Goal: Navigation & Orientation: Find specific page/section

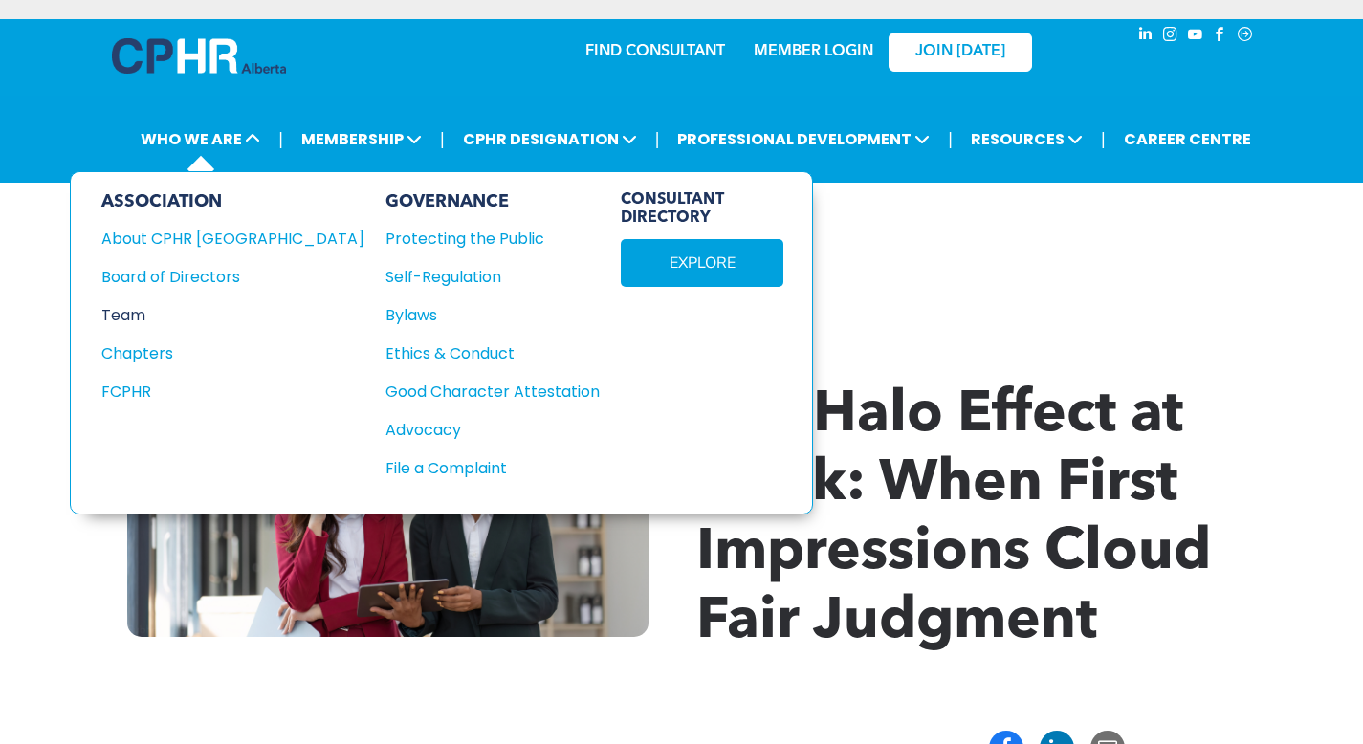
click at [145, 311] on div "Team" at bounding box center [219, 315] width 237 height 24
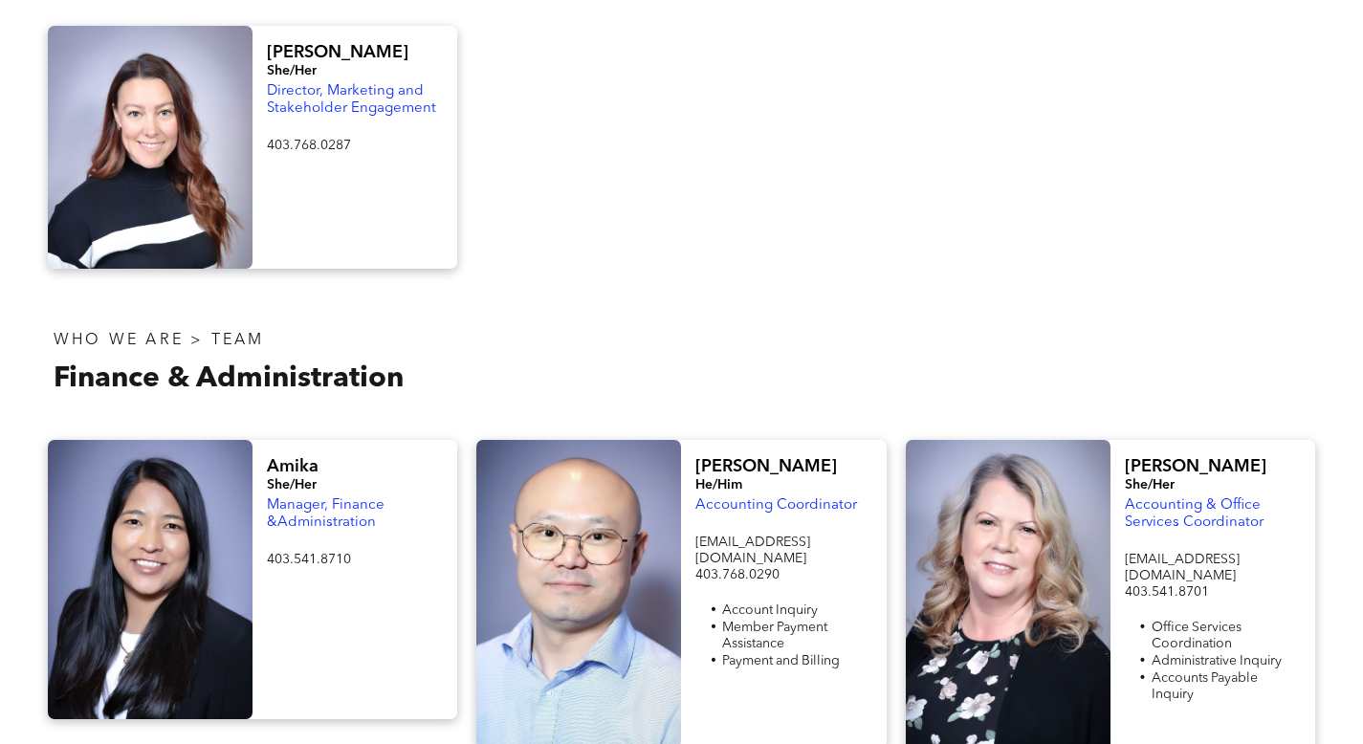
scroll to position [2764, 0]
